Goal: Find specific page/section: Find specific page/section

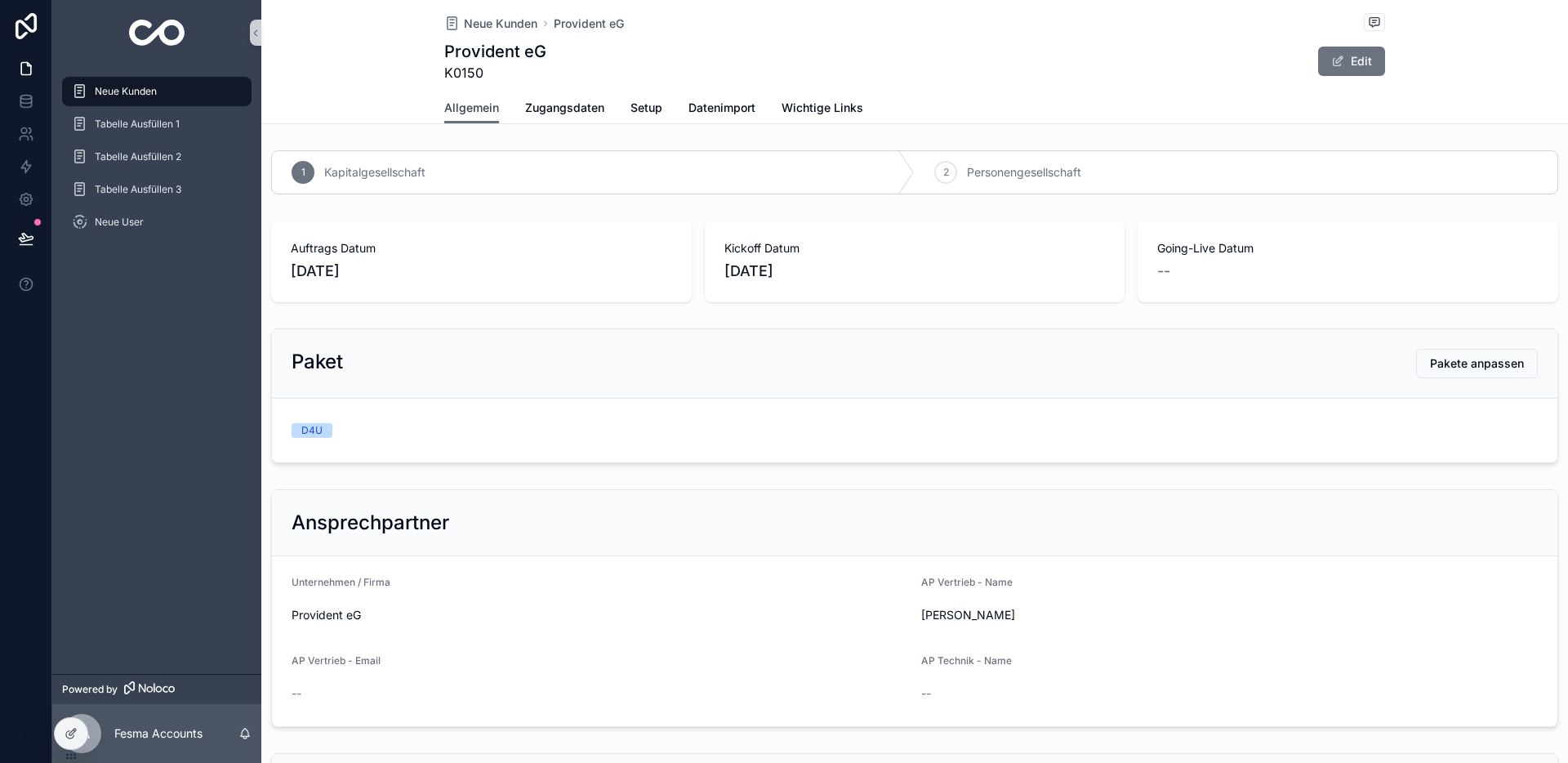
drag, startPoint x: 477, startPoint y: 116, endPoint x: 191, endPoint y: 102, distance: 286.3
click at [476, 116] on span "Allgemein" at bounding box center [471, 108] width 54 height 17
drag, startPoint x: 93, startPoint y: 88, endPoint x: 382, endPoint y: 94, distance: 289.1
click at [93, 88] on div "Neue Kunden" at bounding box center [156, 91] width 170 height 26
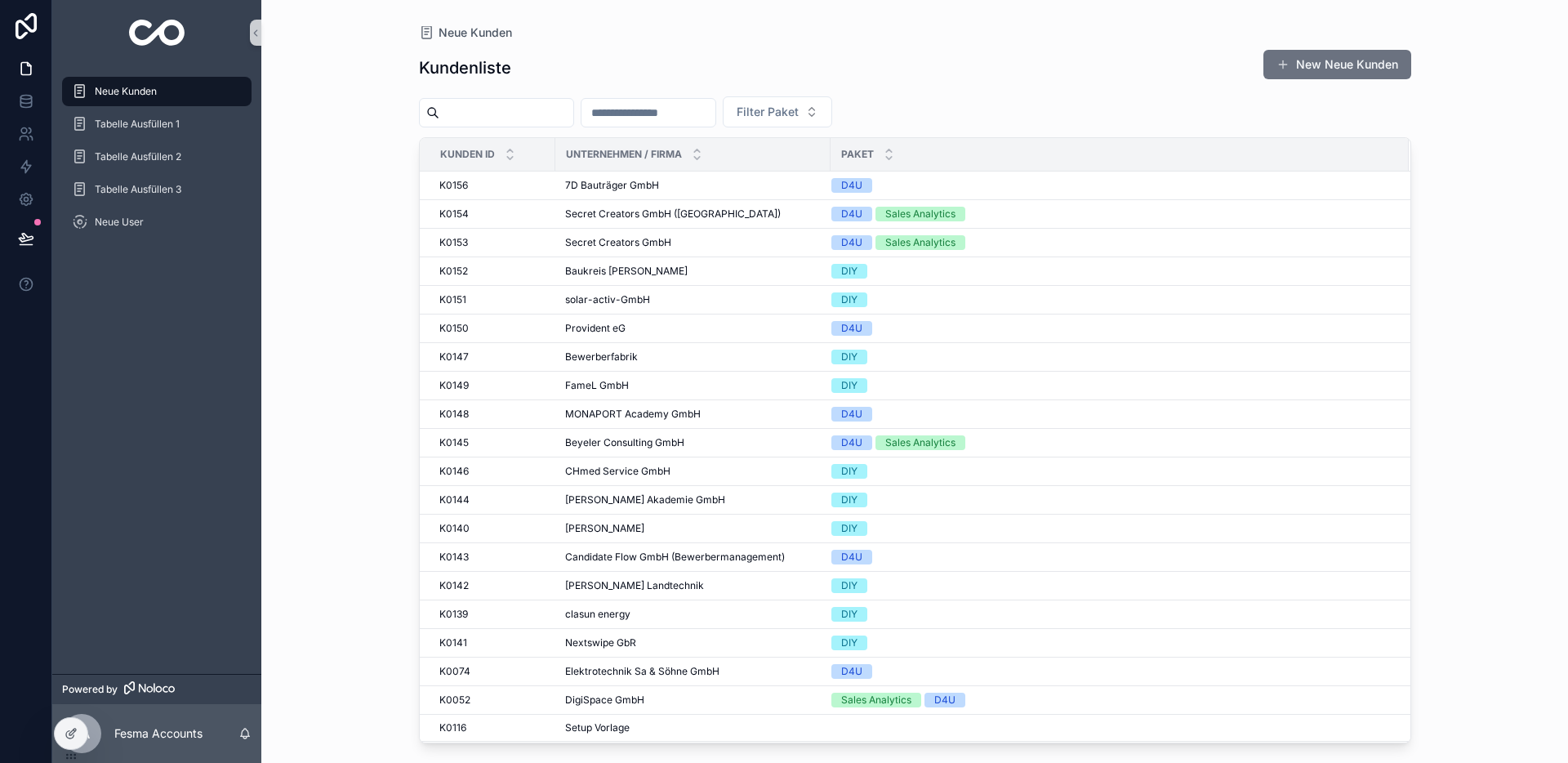
click at [504, 114] on input "scrollable content" at bounding box center [506, 113] width 134 height 23
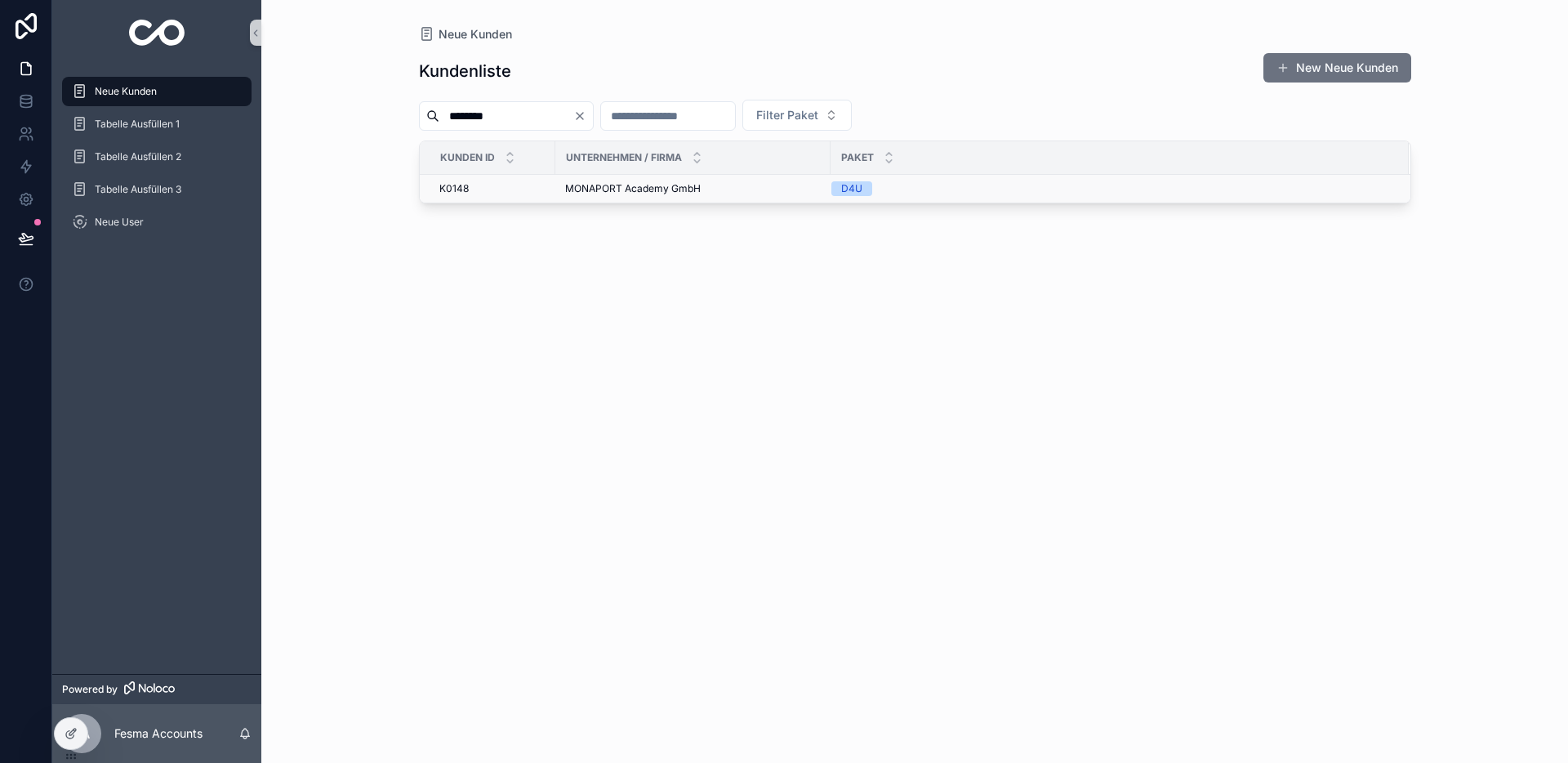
type input "********"
click at [614, 185] on span "MONAPORT Academy GmbH" at bounding box center [633, 188] width 136 height 13
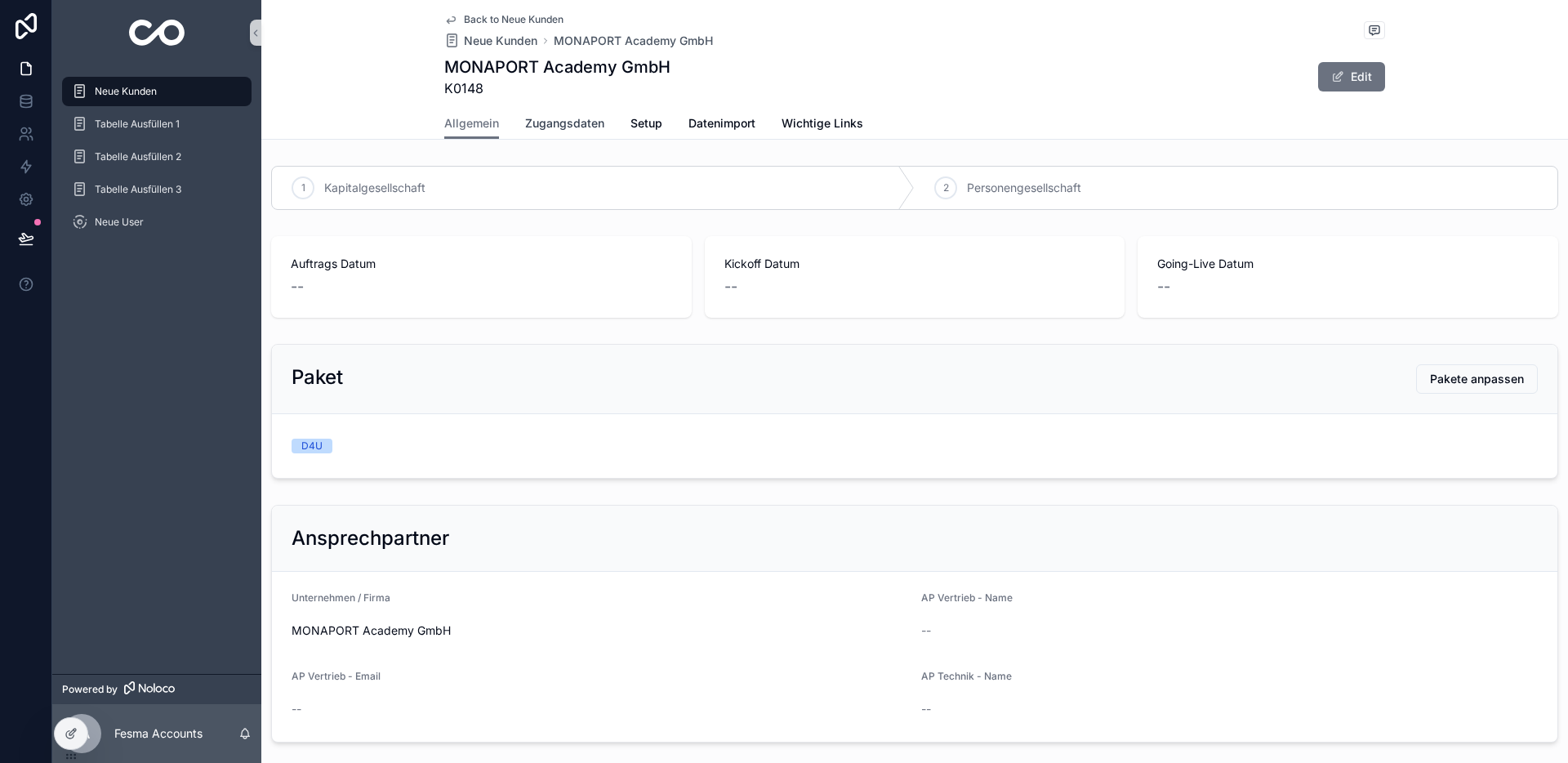
click at [571, 117] on span "Zugangsdaten" at bounding box center [565, 123] width 80 height 17
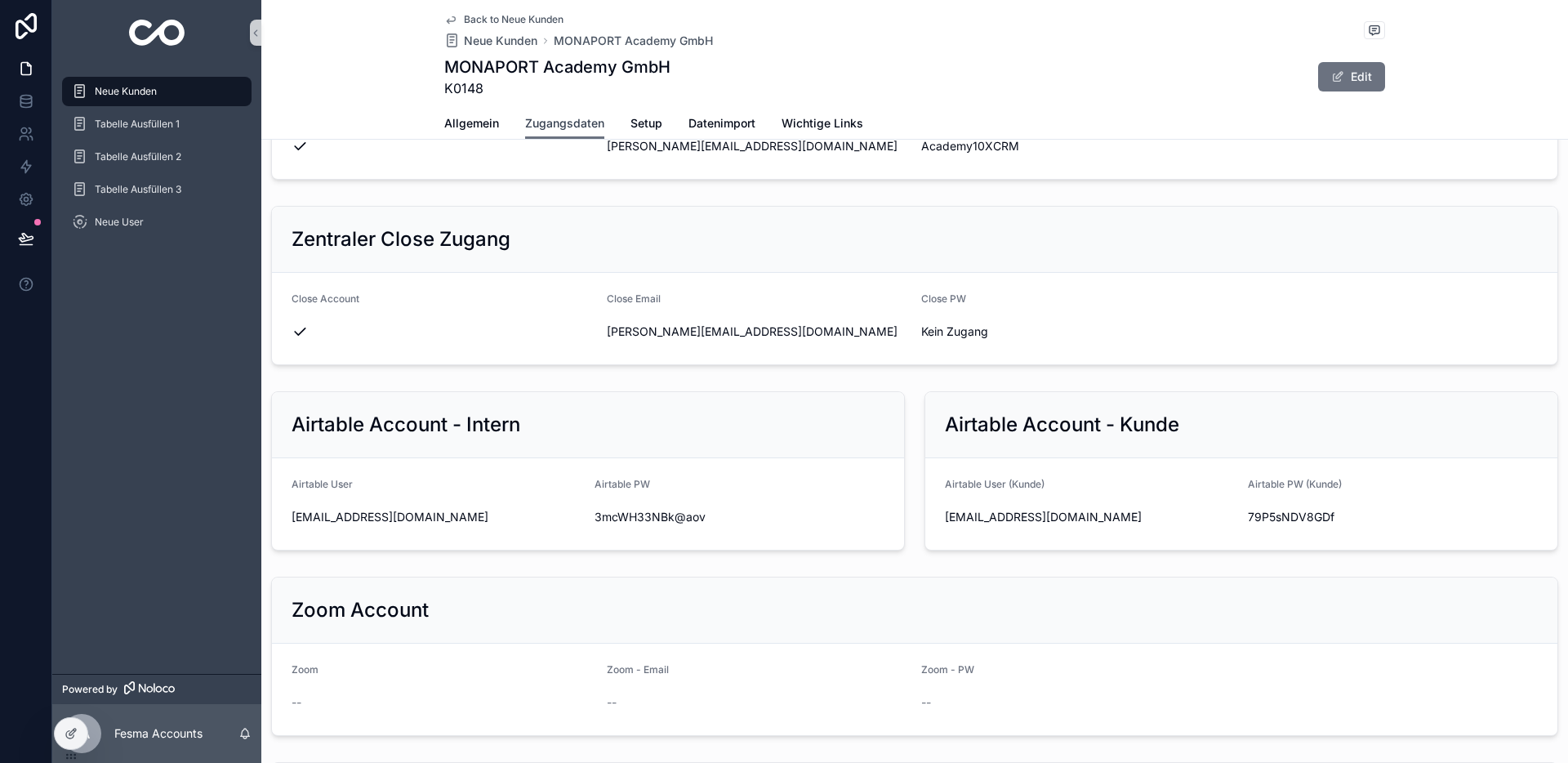
scroll to position [509, 0]
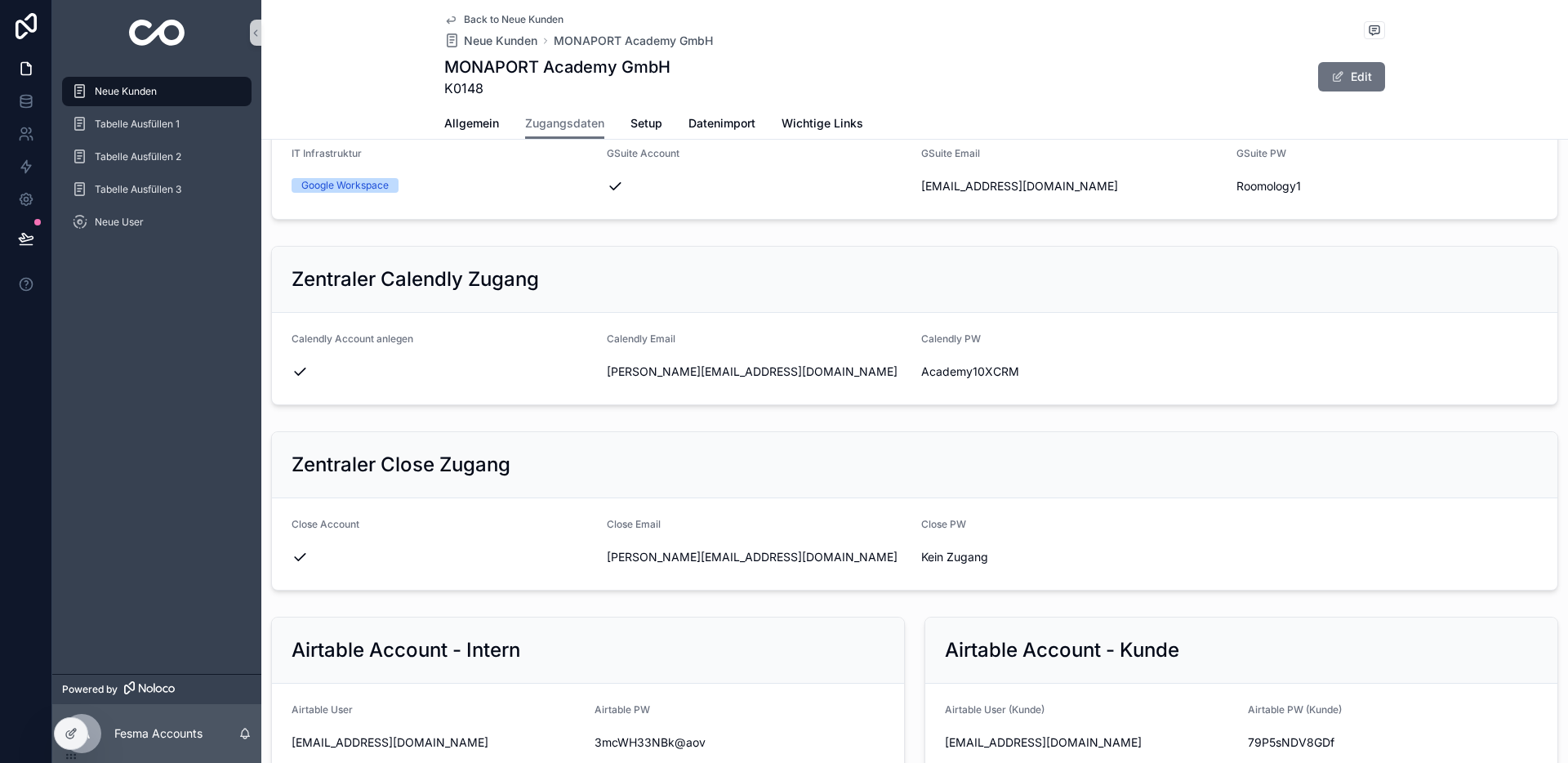
click at [600, 372] on form "Calendly Account anlegen Calendly Email [PERSON_NAME][EMAIL_ADDRESS][DOMAIN_NAM…" at bounding box center [914, 359] width 1285 height 91
click at [597, 371] on icon "scrollable content" at bounding box center [597, 371] width 13 height 13
click at [910, 370] on icon "scrollable content" at bounding box center [910, 371] width 13 height 13
drag, startPoint x: 172, startPoint y: 82, endPoint x: 274, endPoint y: 78, distance: 102.1
click at [172, 82] on div "Neue Kunden" at bounding box center [156, 91] width 170 height 26
